Goal: Communication & Community: Participate in discussion

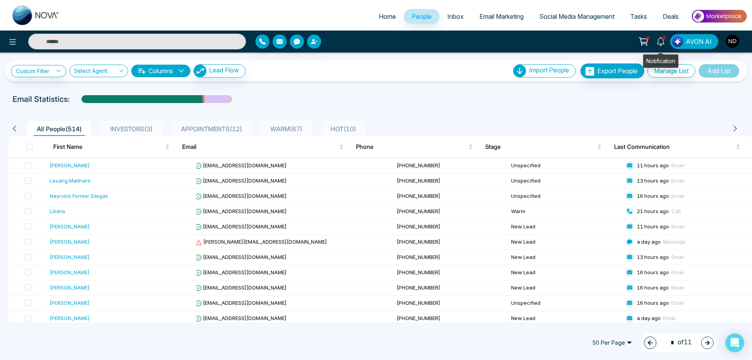
click at [662, 44] on icon at bounding box center [660, 41] width 7 height 9
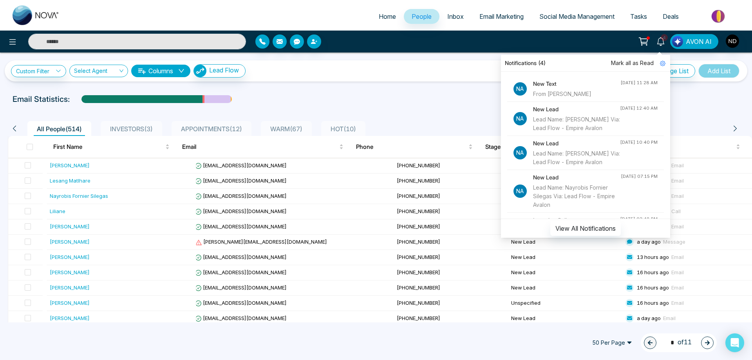
click at [560, 89] on div "New Text From [PERSON_NAME]" at bounding box center [576, 89] width 87 height 19
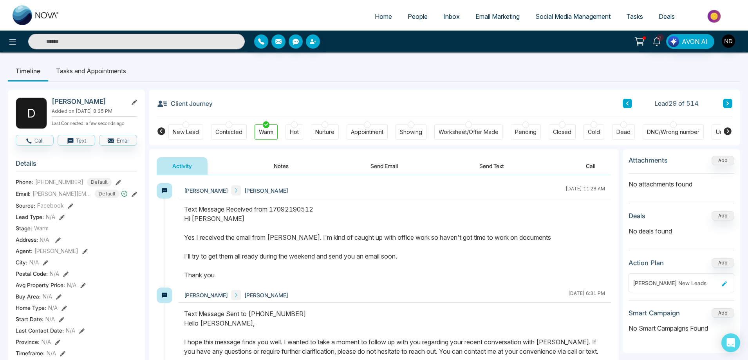
click at [324, 230] on div "Text Message Received from 17092190512 Hi [PERSON_NAME] Yes I received the emai…" at bounding box center [394, 241] width 421 height 75
click at [387, 232] on div "Text Message Received from 17092190512 Hi [PERSON_NAME] Yes I received the emai…" at bounding box center [394, 241] width 421 height 75
